Goal: Check status: Check status

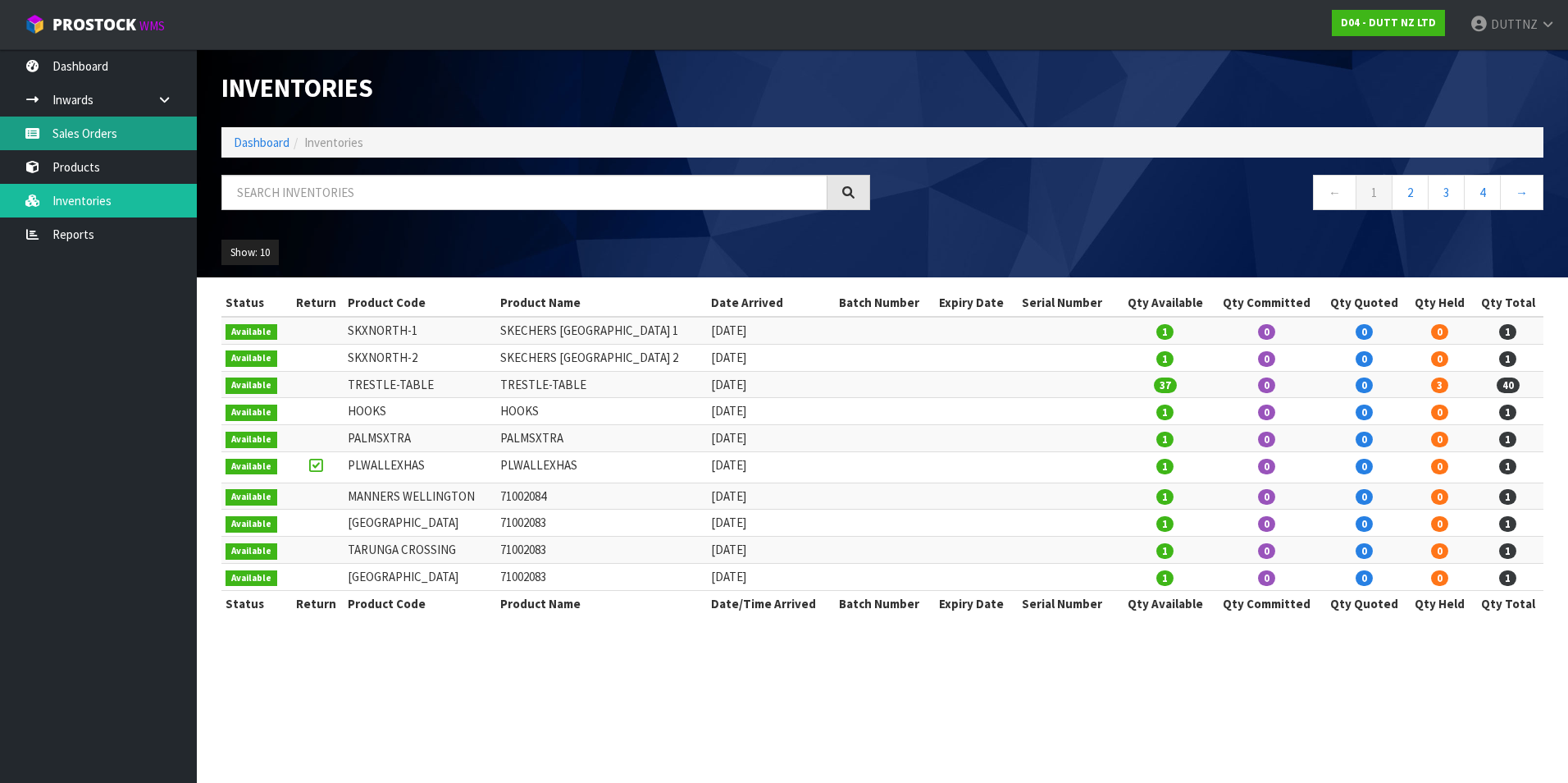
click at [107, 130] on link "Sales Orders" at bounding box center [98, 133] width 197 height 34
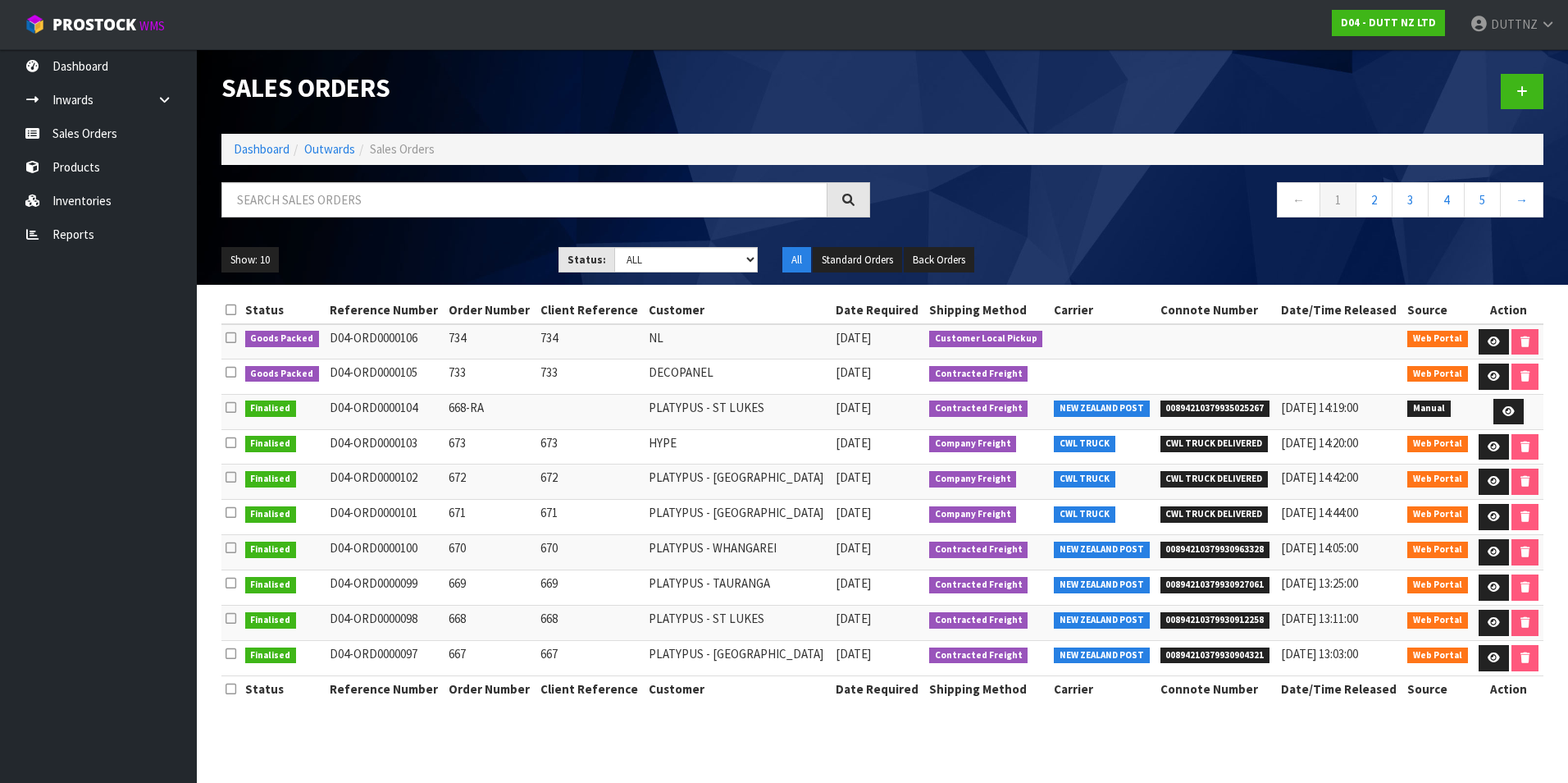
click at [360, 335] on td "D04-ORD0000106" at bounding box center [385, 342] width 119 height 36
click at [640, 729] on section "Status Reference Number Order Number Client Reference Customer Date Required Sh…" at bounding box center [882, 508] width 1371 height 447
click at [122, 172] on link "Products" at bounding box center [98, 167] width 197 height 34
click at [130, 134] on link "Sales Orders" at bounding box center [98, 133] width 197 height 34
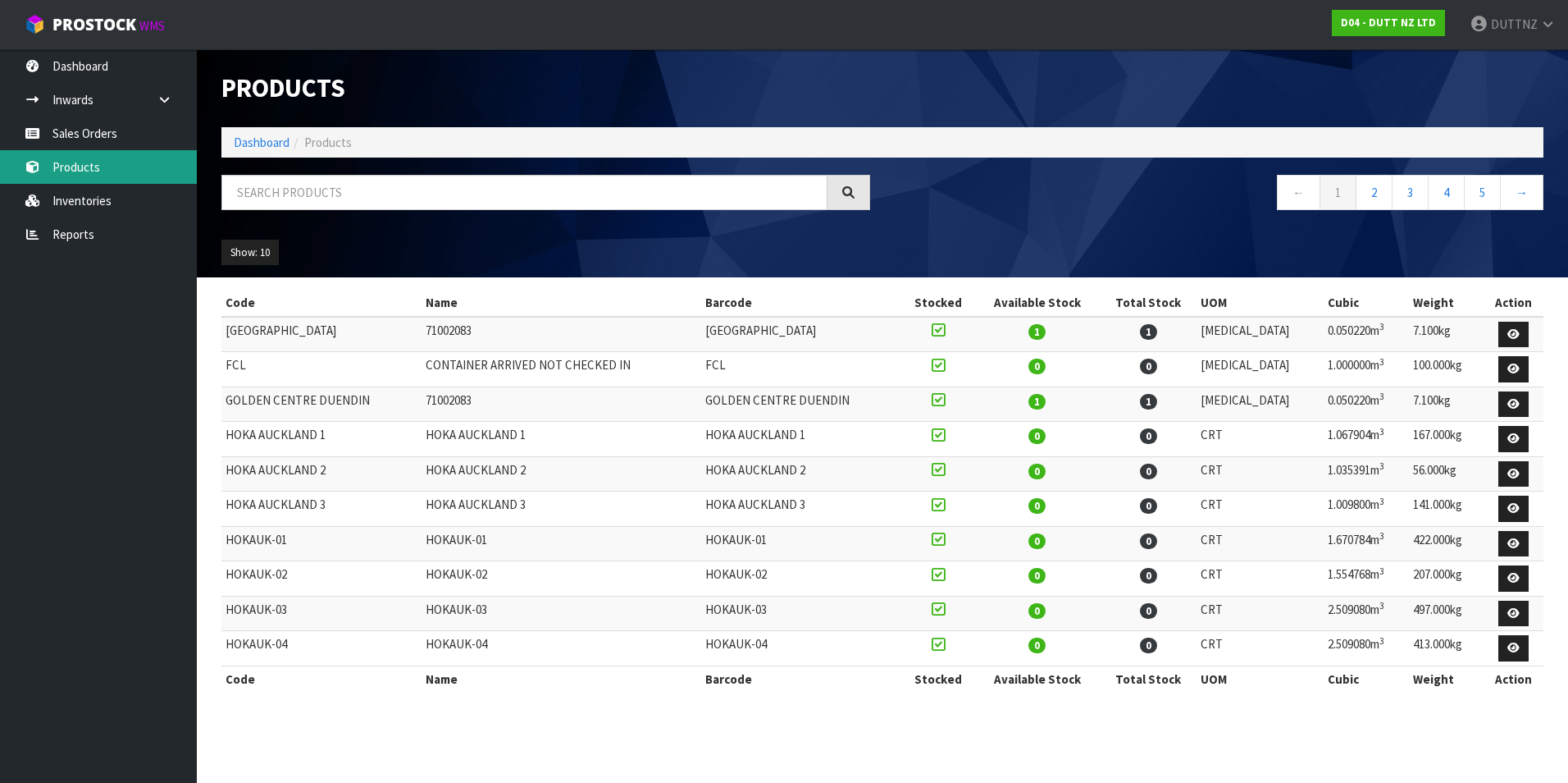
click at [93, 183] on link "Products" at bounding box center [98, 167] width 197 height 34
click at [103, 202] on link "Inventories" at bounding box center [98, 201] width 197 height 34
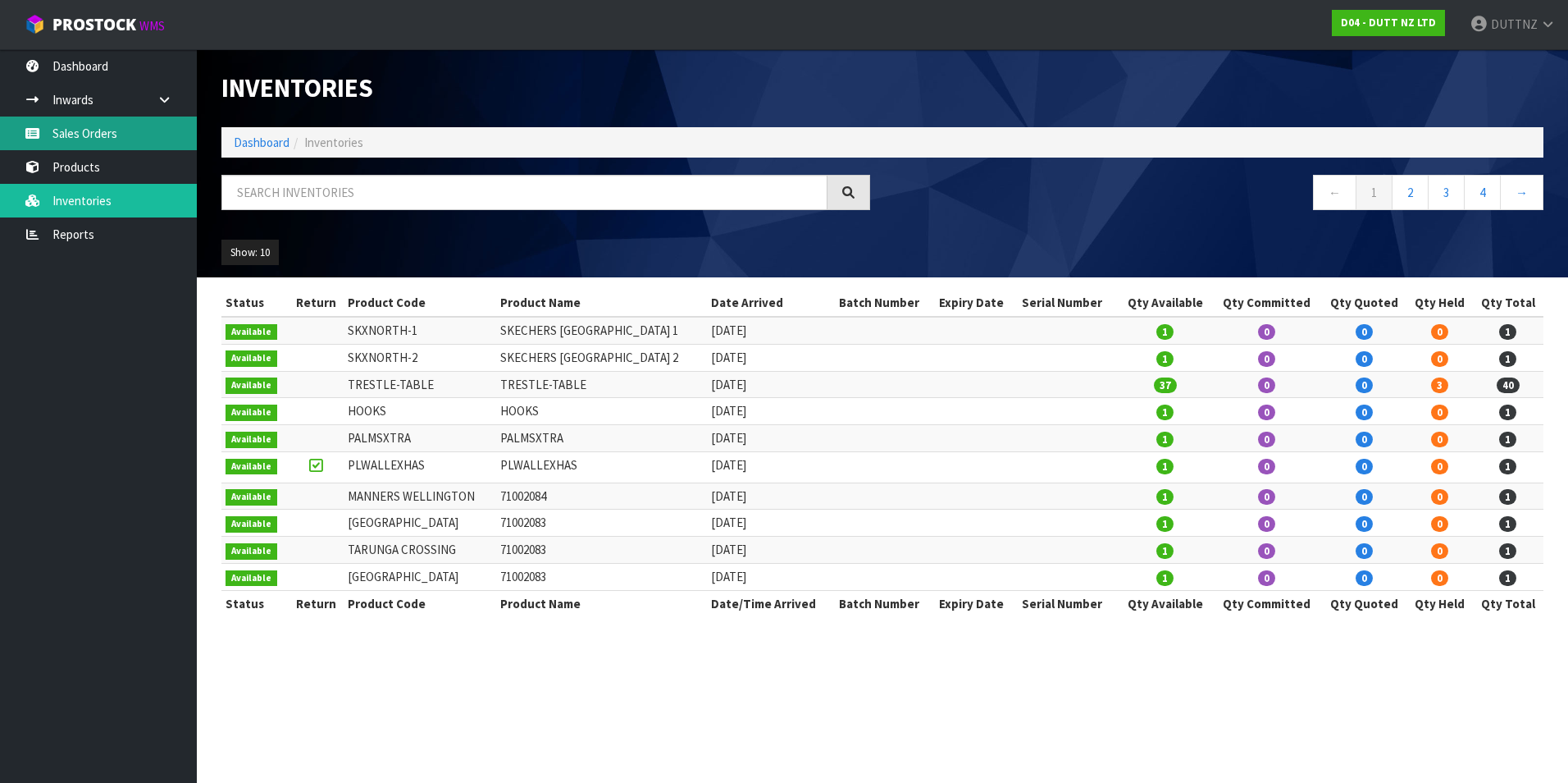
click at [106, 133] on link "Sales Orders" at bounding box center [98, 133] width 197 height 34
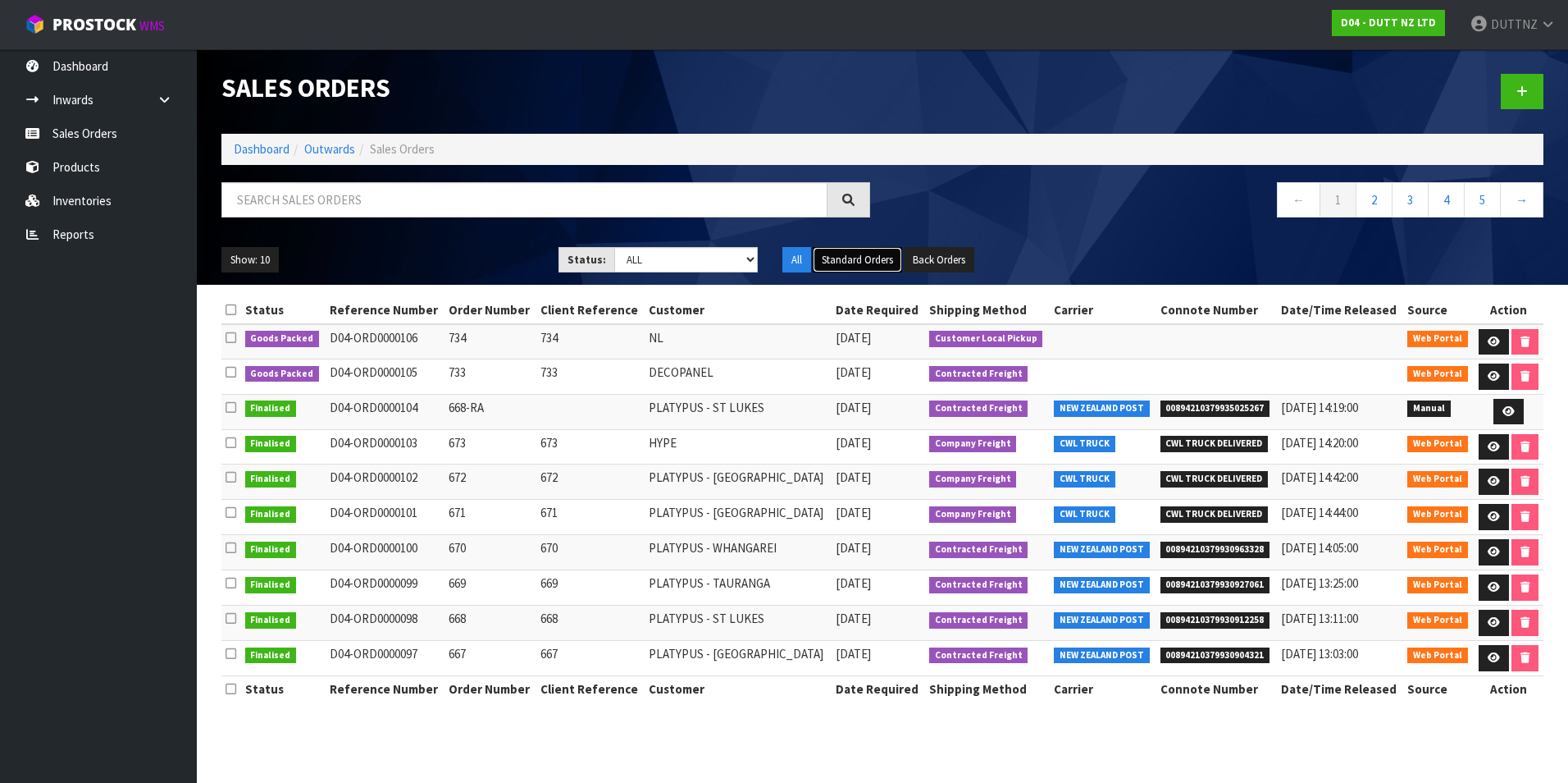
click at [891, 258] on button "Standard Orders" at bounding box center [858, 260] width 89 height 27
click at [945, 253] on button "Back Orders" at bounding box center [939, 260] width 70 height 27
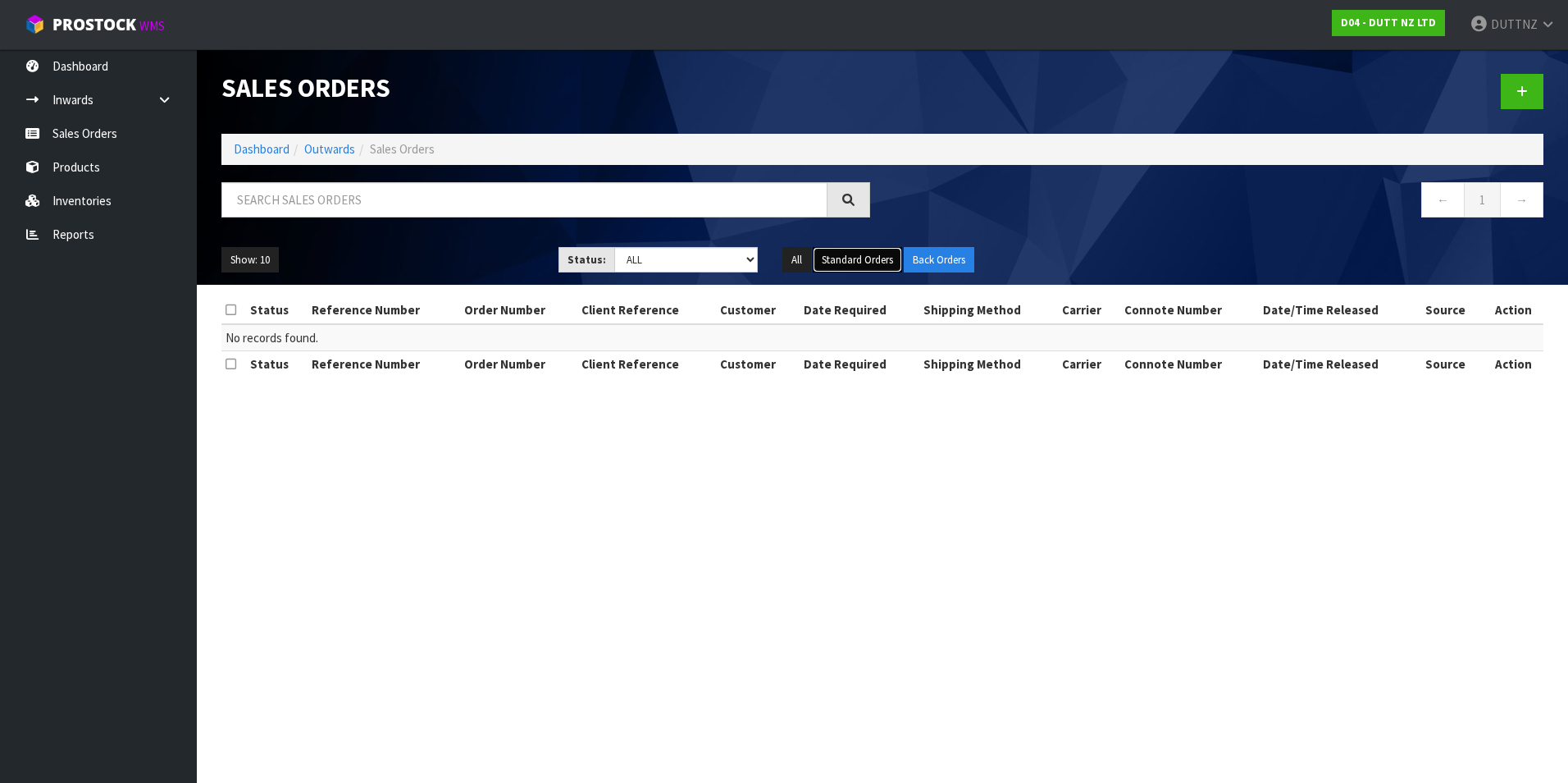
click at [851, 260] on button "Standard Orders" at bounding box center [858, 260] width 89 height 27
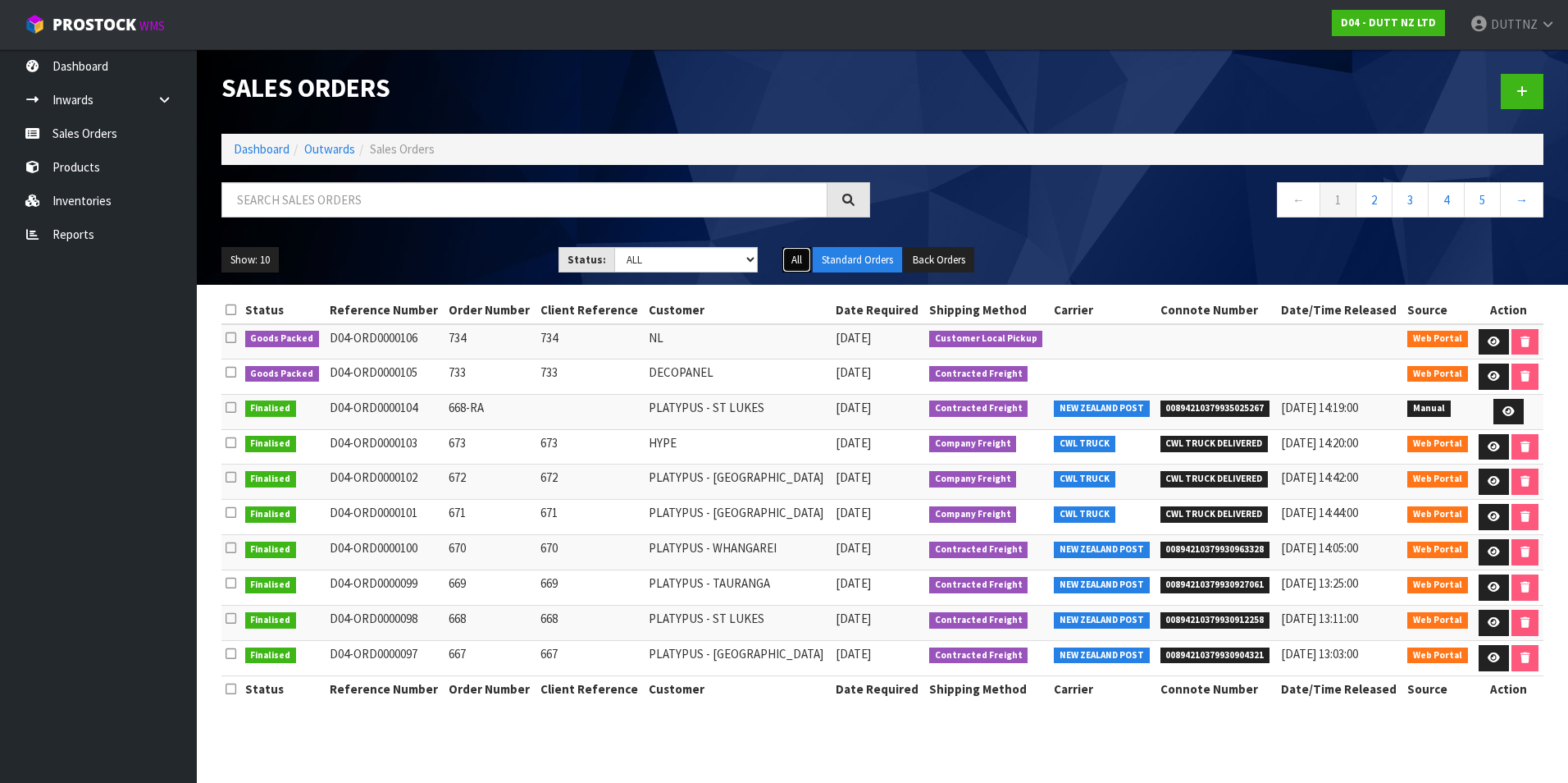
click at [800, 260] on button "All" at bounding box center [796, 260] width 29 height 27
click at [101, 147] on link "Sales Orders" at bounding box center [98, 133] width 197 height 34
click at [314, 376] on td "Goods Packed" at bounding box center [284, 378] width 85 height 36
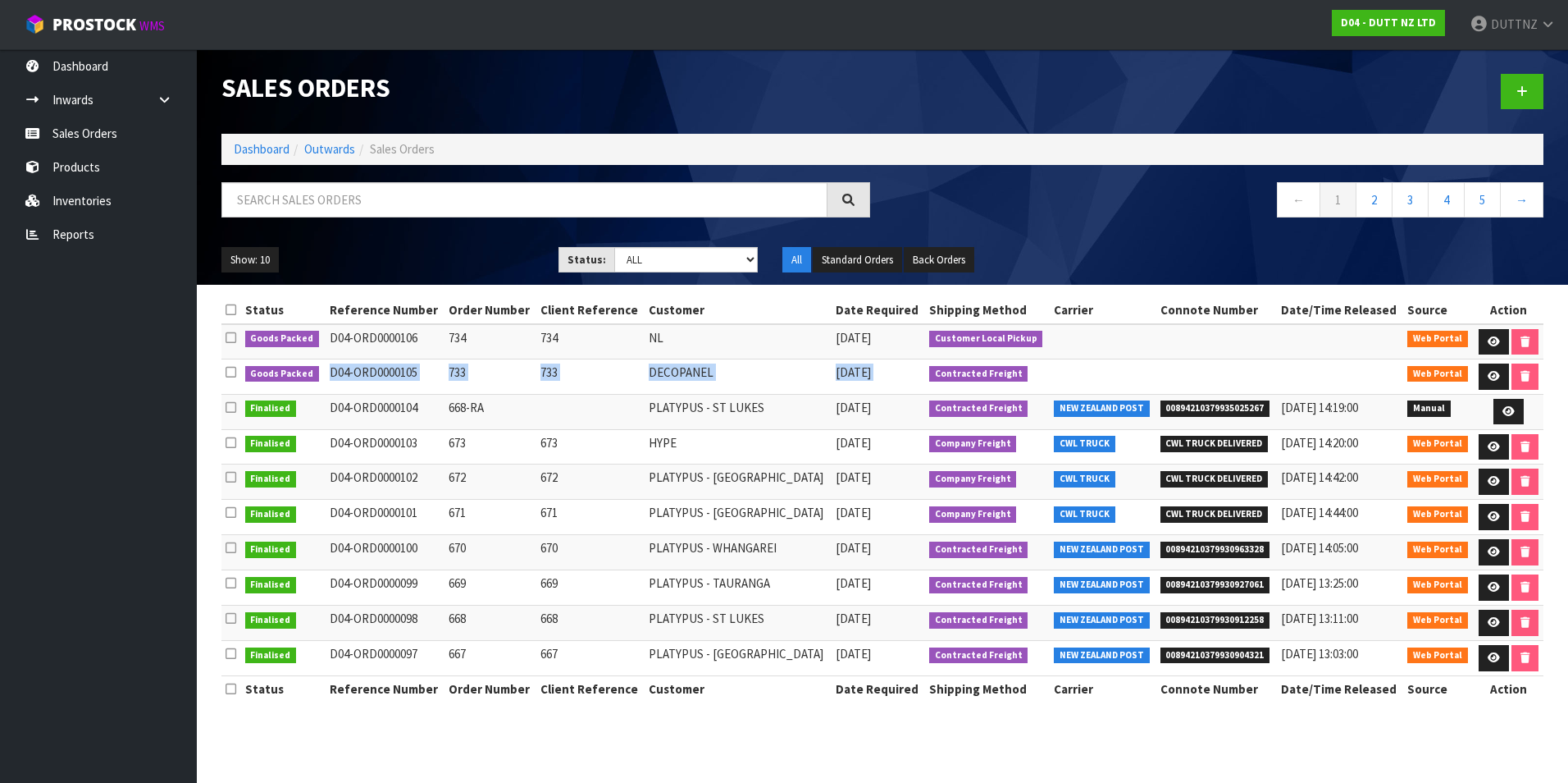
click at [876, 370] on td "[DATE]" at bounding box center [878, 378] width 94 height 36
copy tr "Goods Packed D04-ORD0000105 733 733 DECOPANEL [DATE]"
click at [159, 428] on ul "Dashboard Inwards Purchase Orders Receipts Sales Orders Products Inventories Re…" at bounding box center [98, 416] width 197 height 734
